Goal: Transaction & Acquisition: Download file/media

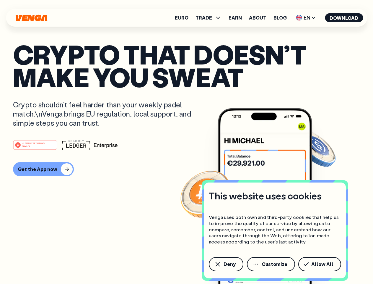
click at [187, 142] on div "#1 PRODUCT OF THE MONTH Web3" at bounding box center [186, 145] width 347 height 11
click at [226, 264] on span "Deny" at bounding box center [230, 264] width 12 height 5
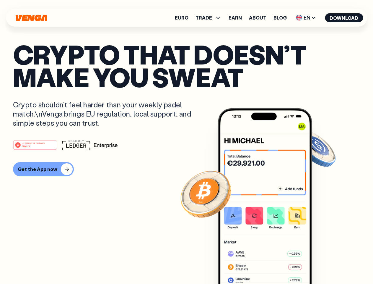
click at [272, 264] on img at bounding box center [265, 207] width 95 height 198
click at [321, 264] on article "Crypto that doesn’t make you sweat Crypto shouldn’t feel harder than your weekl…" at bounding box center [186, 154] width 347 height 222
click at [211, 18] on span "TRADE" at bounding box center [204, 17] width 17 height 5
click at [306, 18] on span "EN" at bounding box center [306, 17] width 24 height 9
click at [344, 18] on button "Download" at bounding box center [344, 17] width 38 height 9
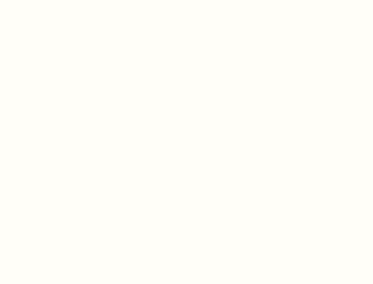
click at [187, 0] on html "This website uses cookies Venga uses both own and third-party cookies that help…" at bounding box center [186, 0] width 373 height 0
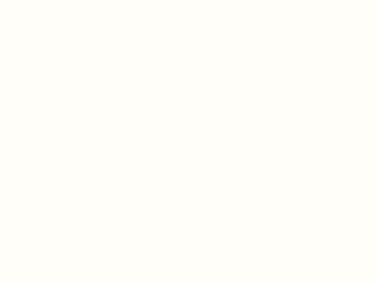
click at [43, 0] on html "This website uses cookies Venga uses both own and third-party cookies that help…" at bounding box center [189, 0] width 378 height 0
click at [36, 0] on html "This website uses cookies Venga uses both own and third-party cookies that help…" at bounding box center [189, 0] width 378 height 0
